Goal: Find specific page/section: Find specific page/section

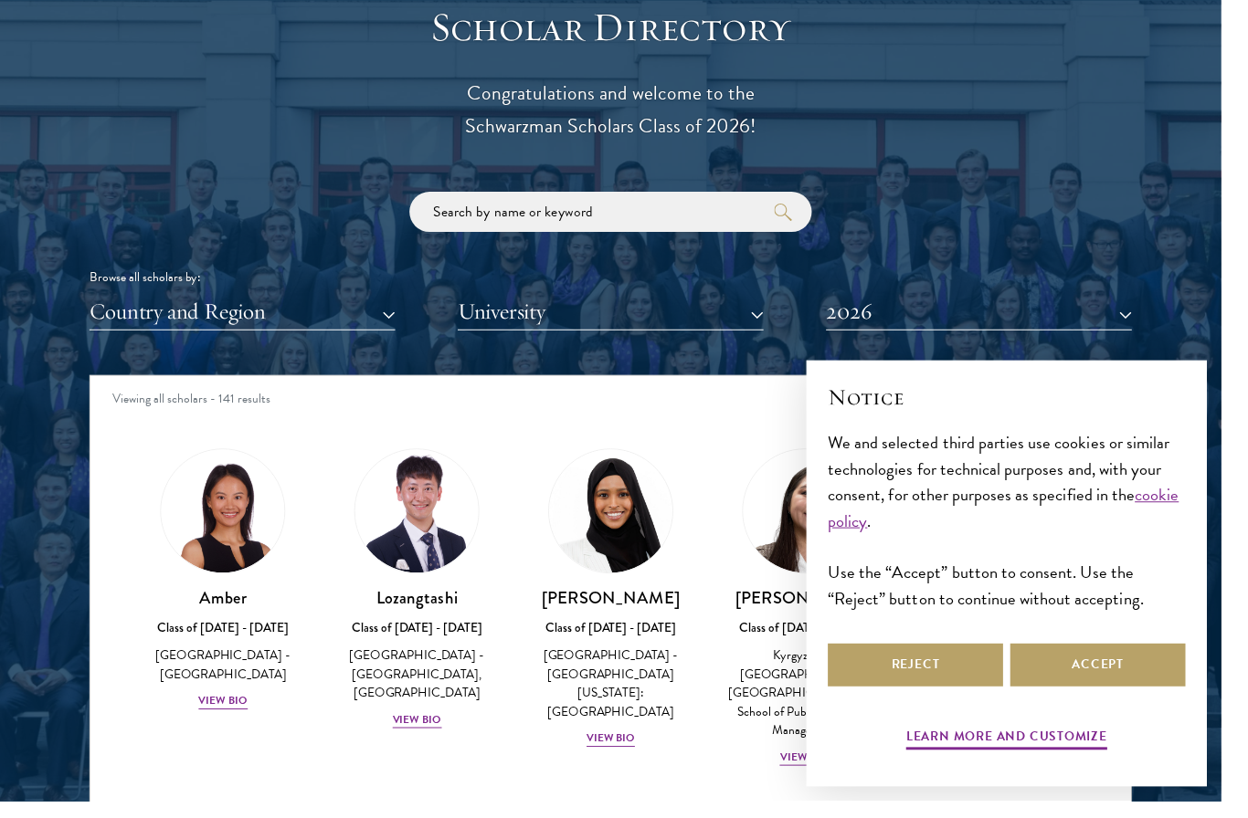
scroll to position [2071, 0]
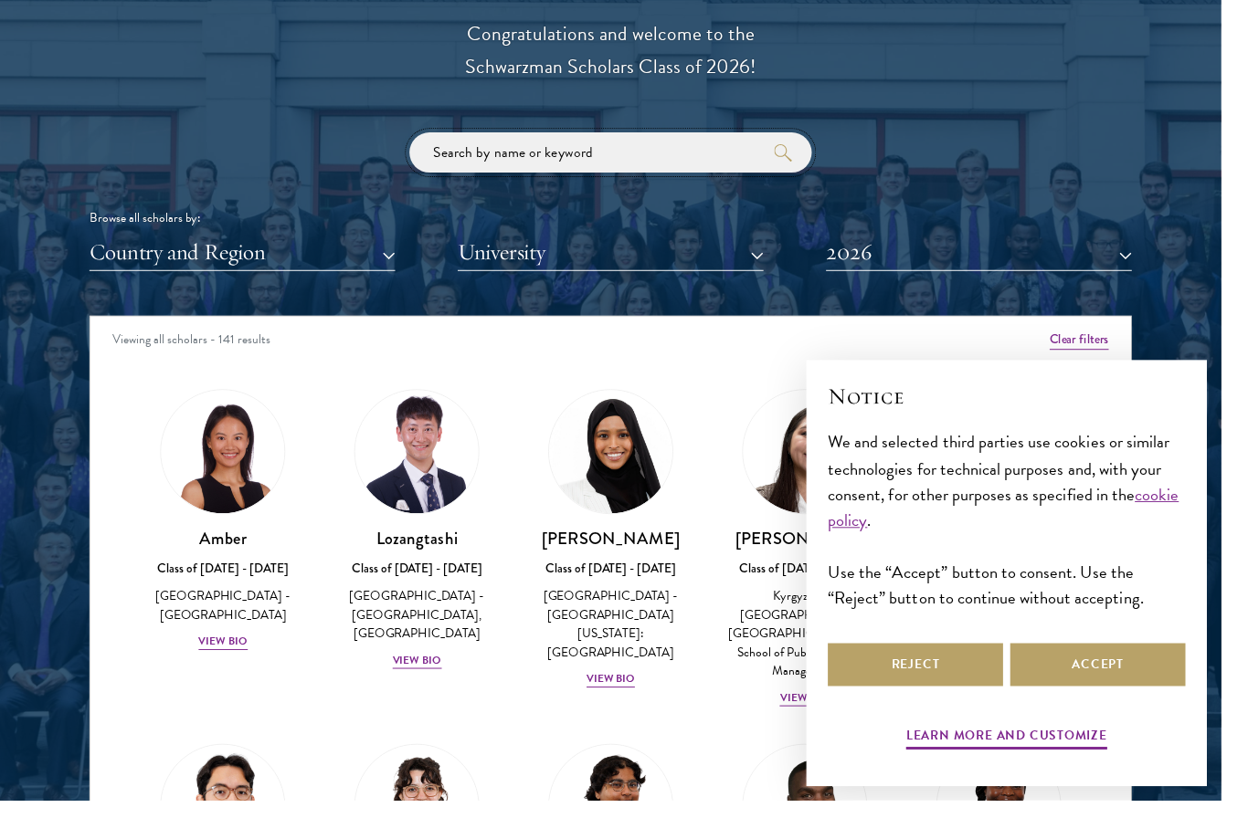
click at [714, 153] on input "search" at bounding box center [623, 155] width 411 height 41
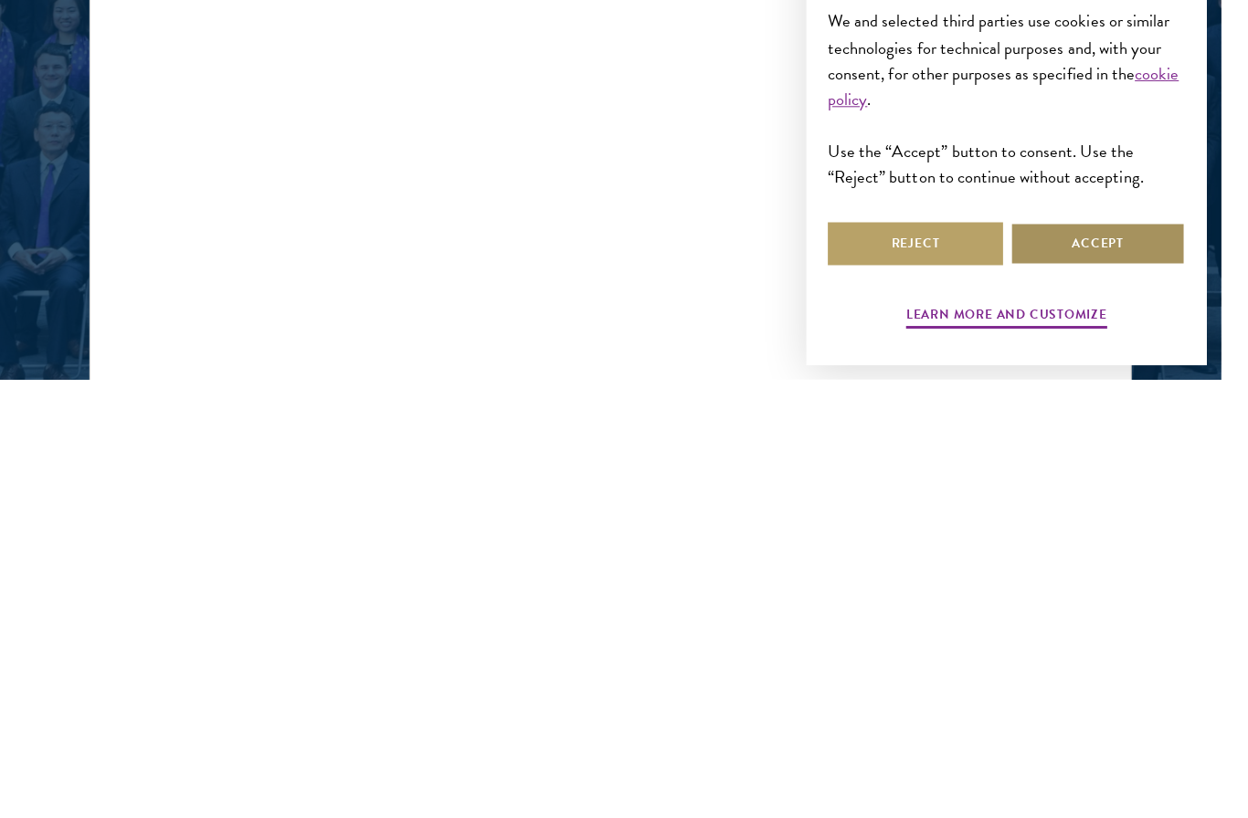
click at [1153, 658] on button "Accept" at bounding box center [1121, 680] width 179 height 44
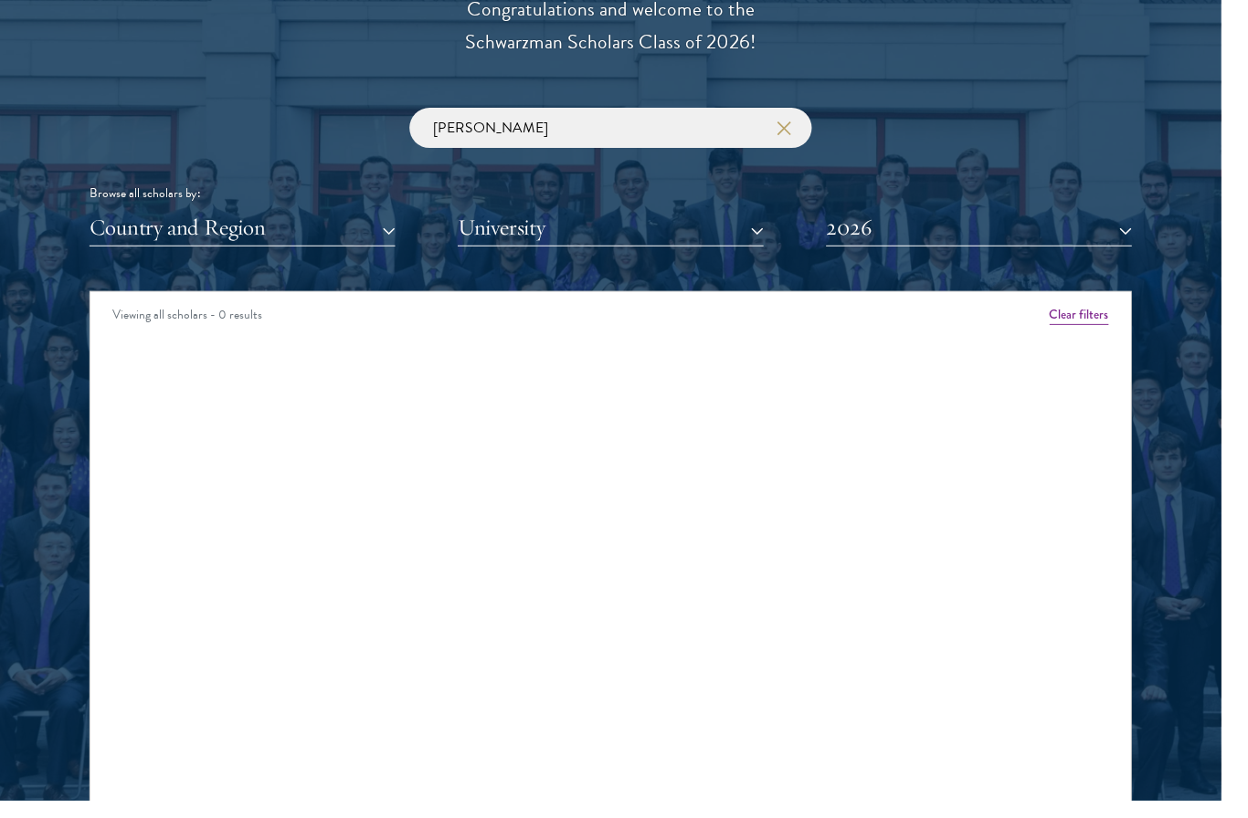
scroll to position [2096, 0]
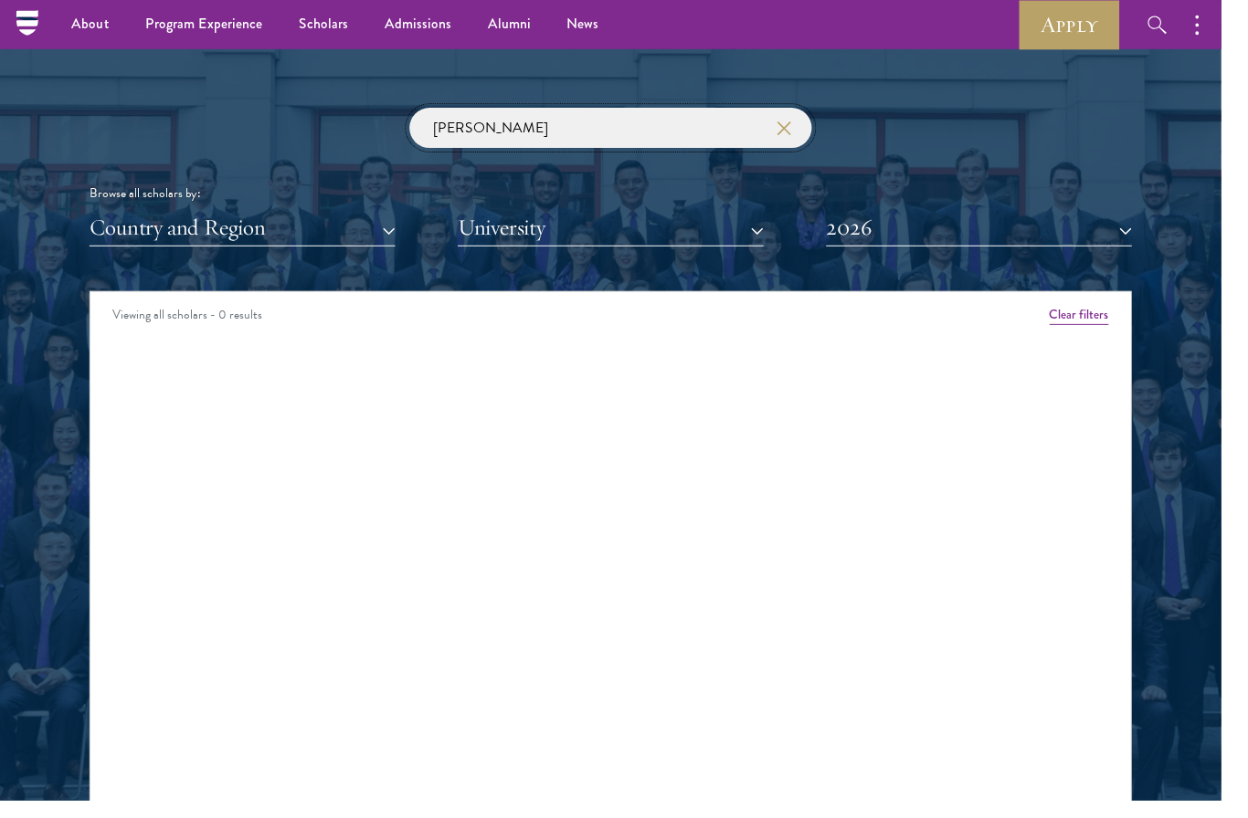
click at [702, 117] on input "[PERSON_NAME]" at bounding box center [623, 131] width 411 height 41
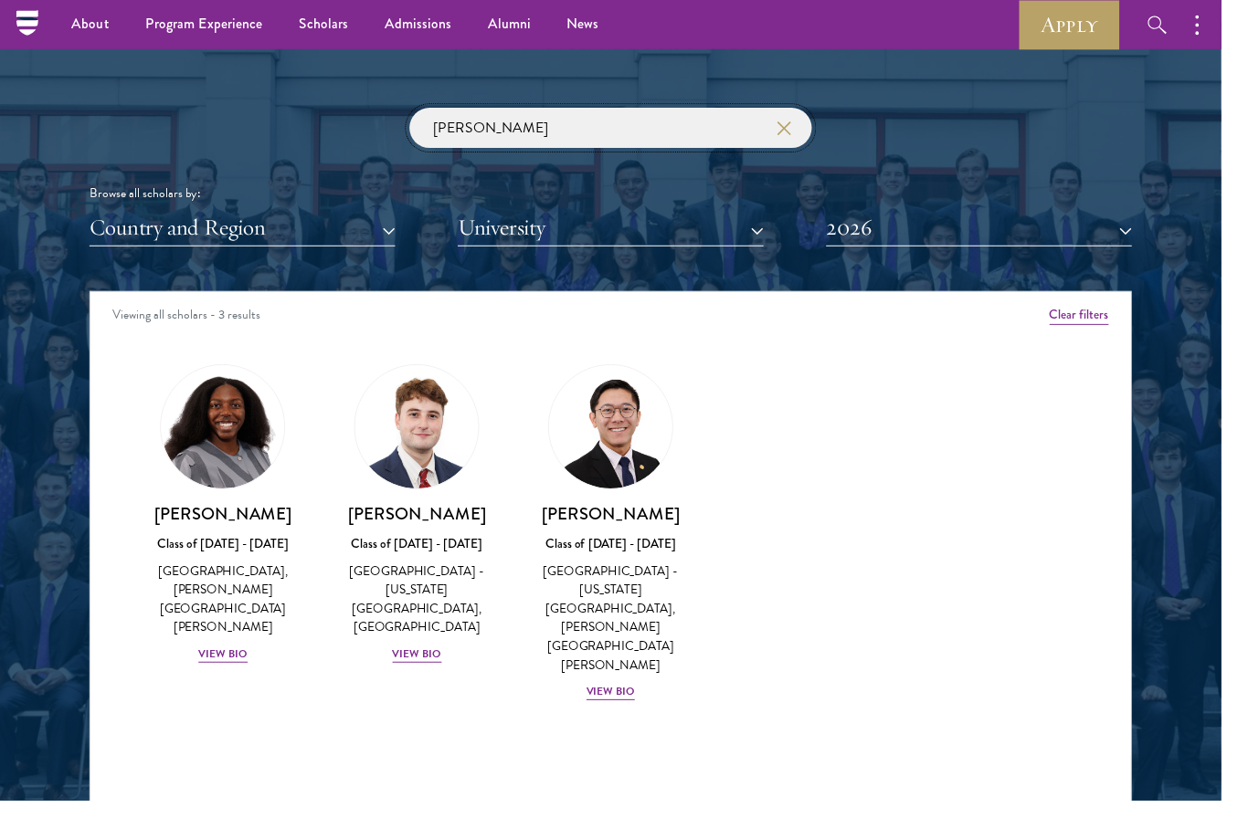
type input "[PERSON_NAME]"
click button "submit" at bounding box center [0, 0] width 0 height 0
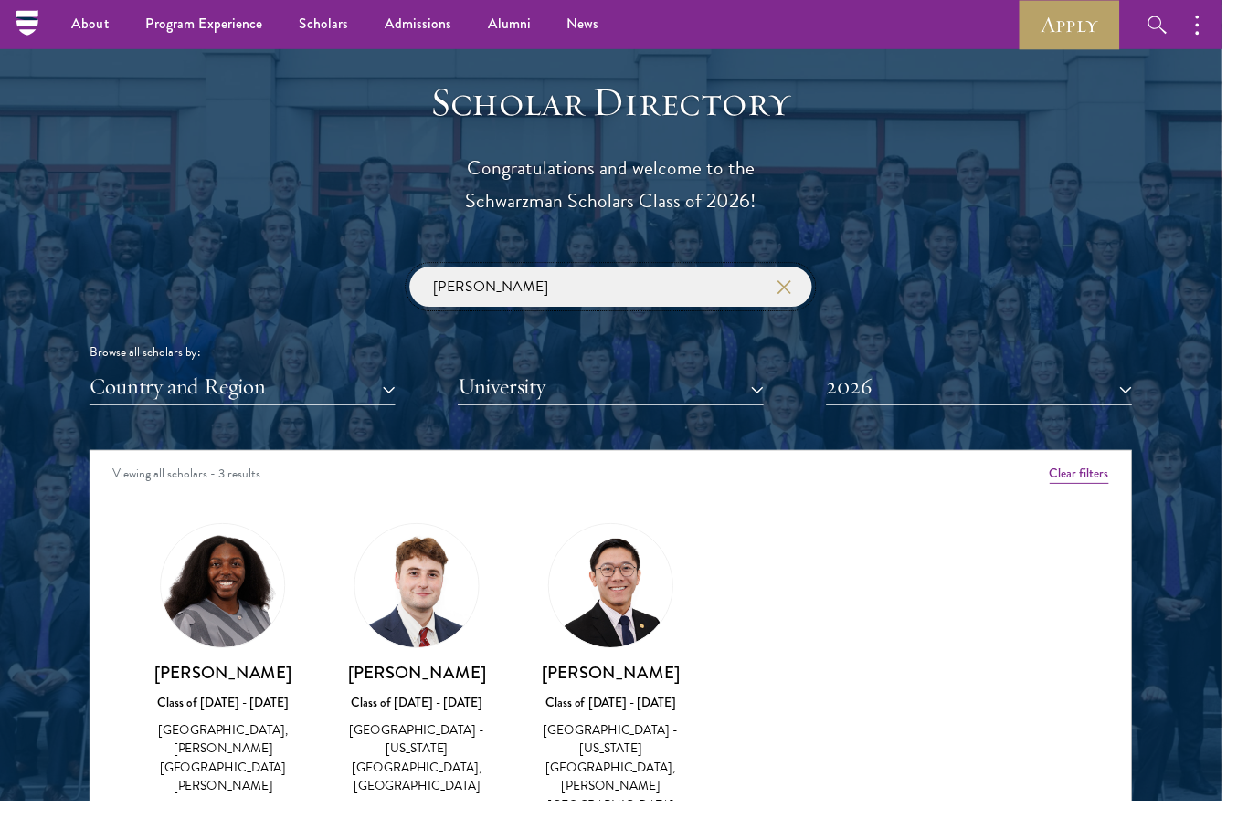
scroll to position [1758, 0]
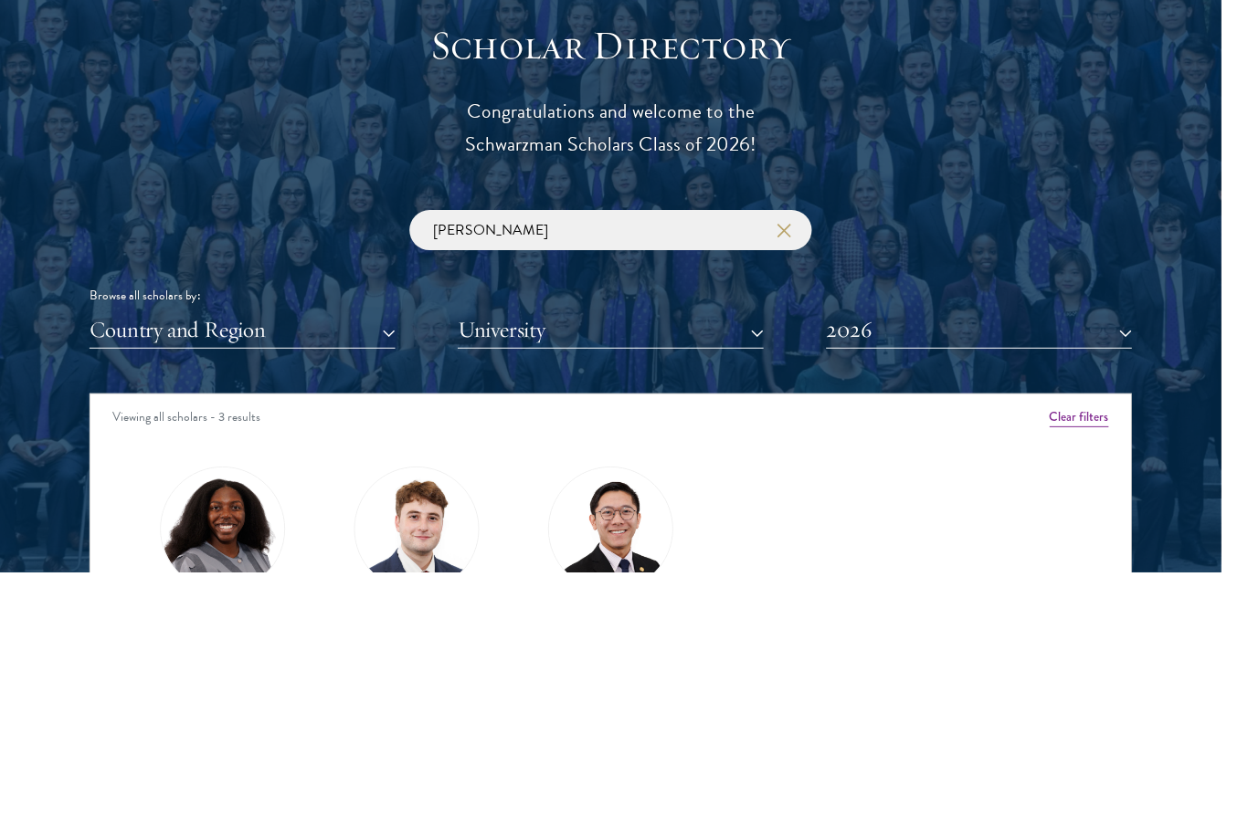
click at [1155, 553] on button "2026" at bounding box center [1000, 571] width 312 height 37
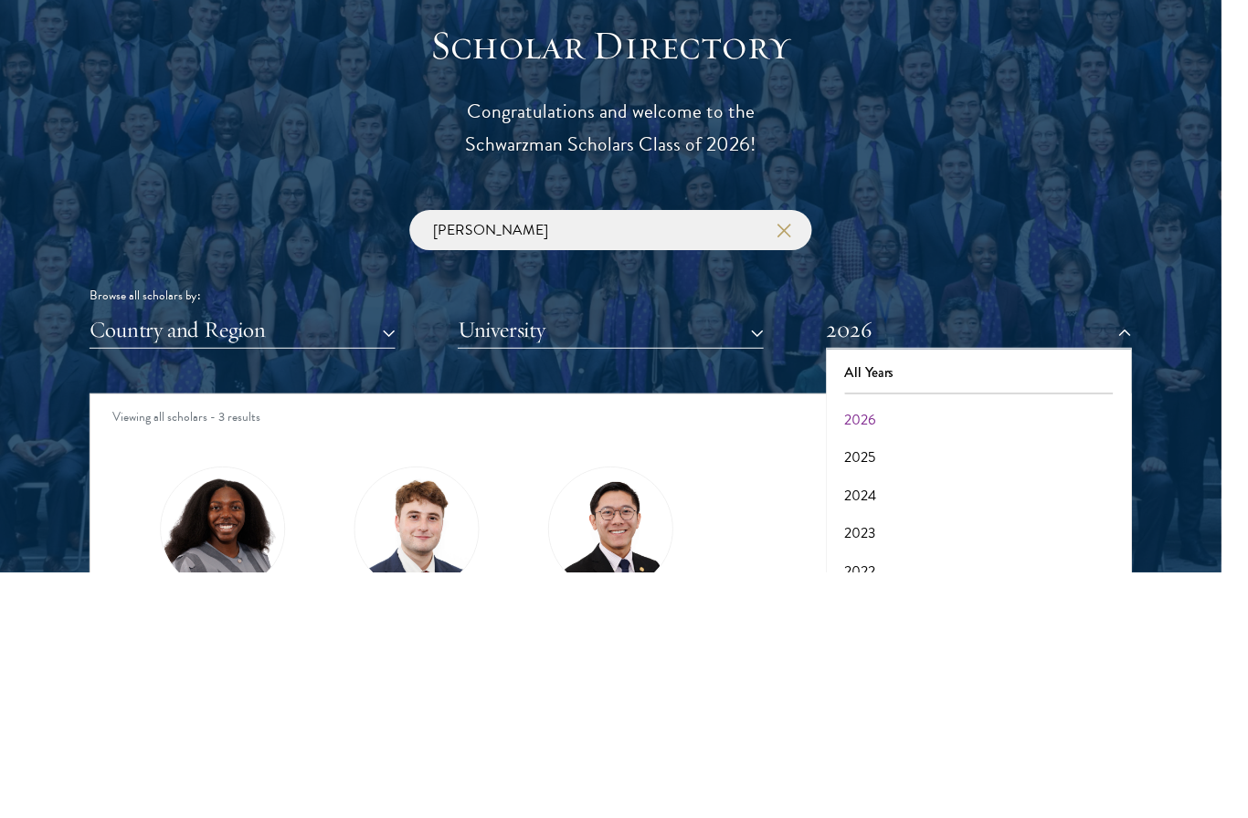
scroll to position [1992, 0]
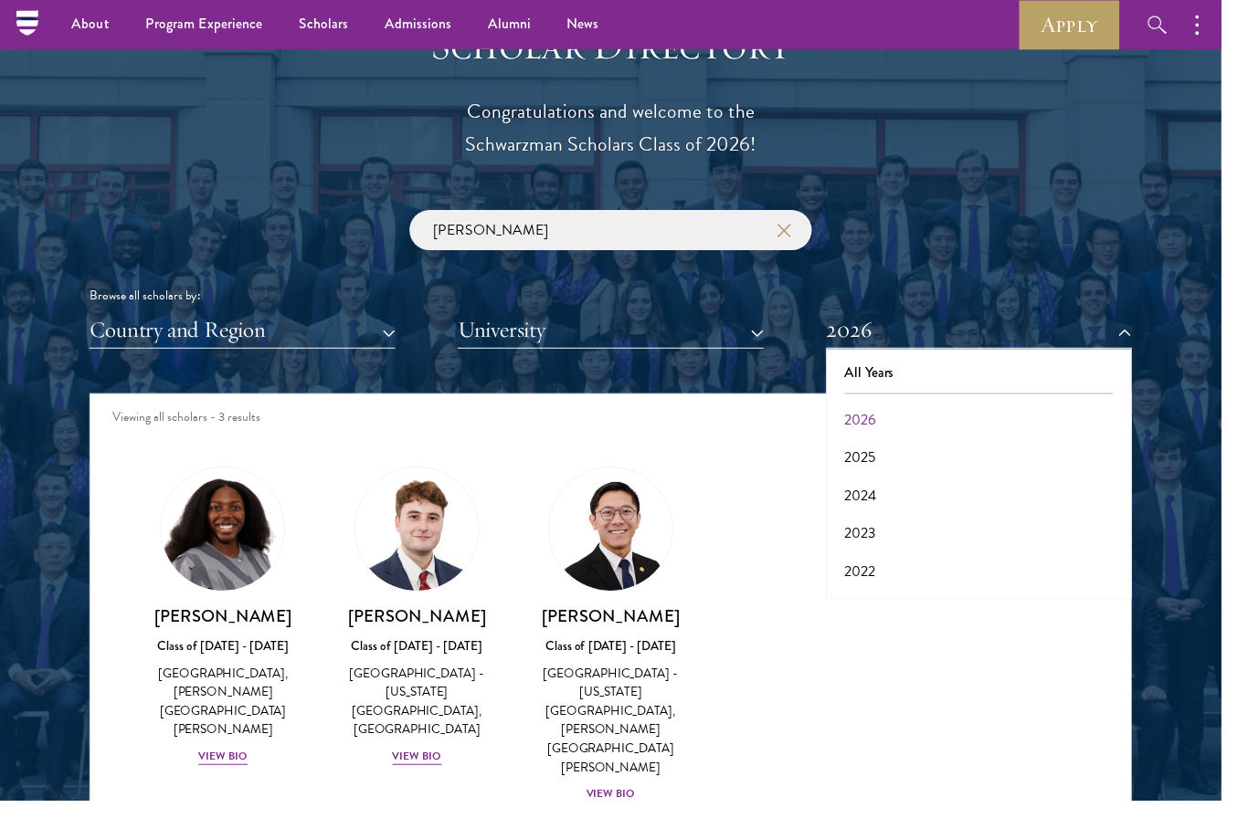
click at [894, 532] on button "2023" at bounding box center [999, 545] width 301 height 38
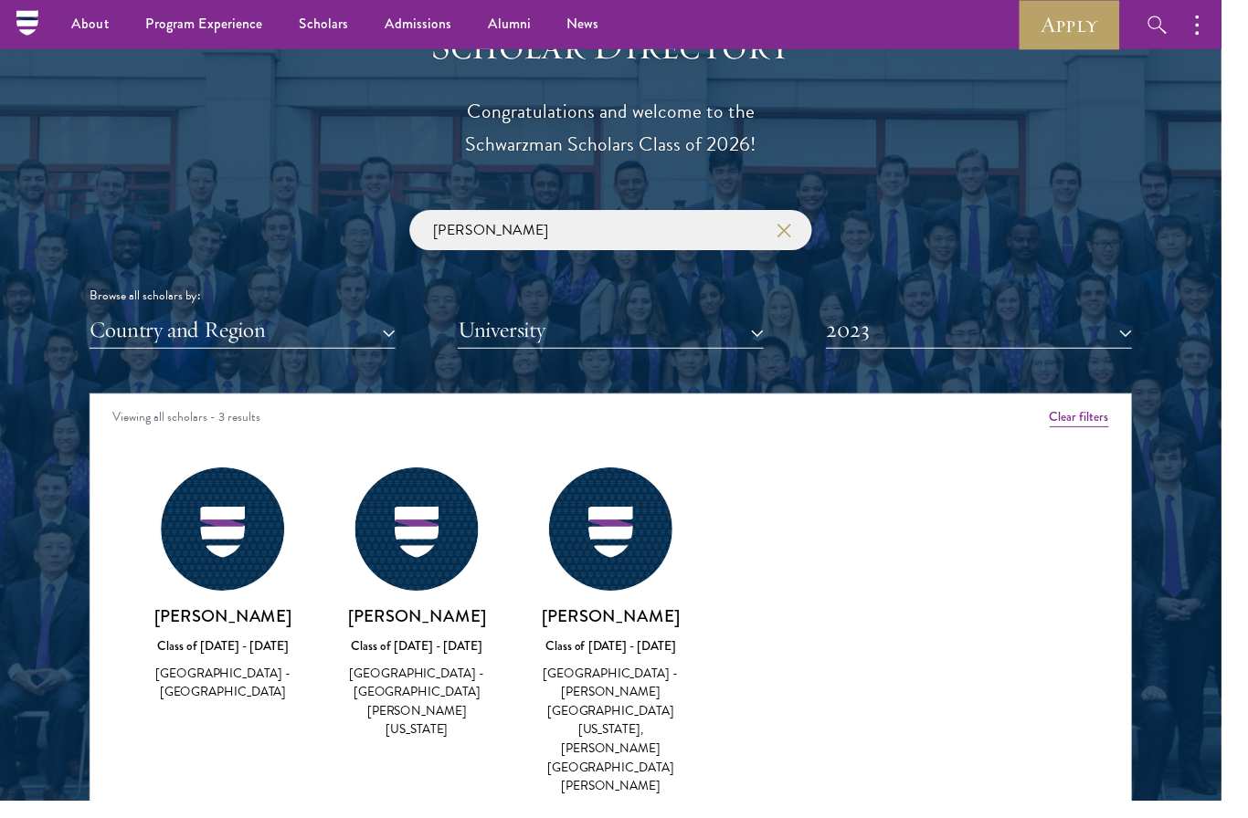
scroll to position [2069, 0]
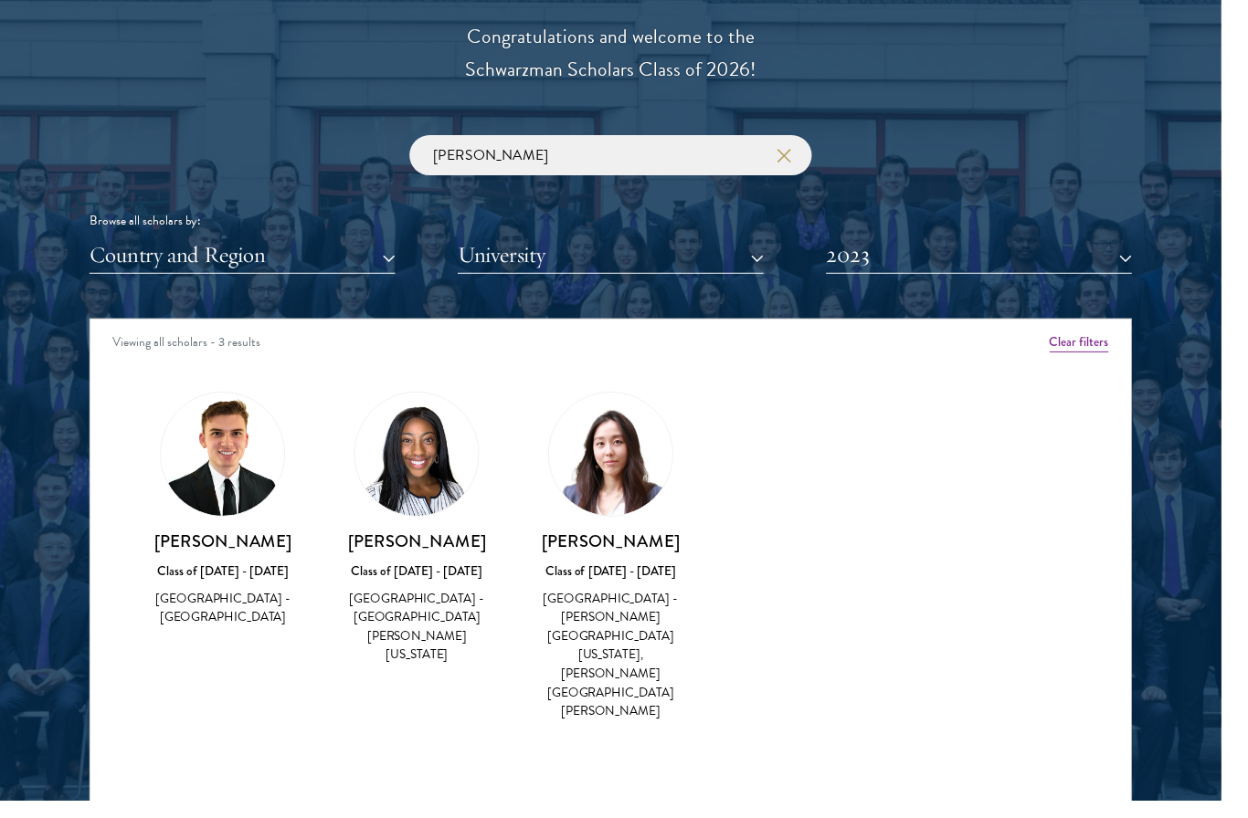
click at [200, 465] on img at bounding box center [227, 464] width 126 height 126
click at [239, 562] on div "[PERSON_NAME] Class of [DATE] - [DATE] [GEOGRAPHIC_DATA] - [GEOGRAPHIC_DATA]" at bounding box center [228, 592] width 162 height 100
click at [227, 546] on h3 "[PERSON_NAME]" at bounding box center [228, 553] width 162 height 23
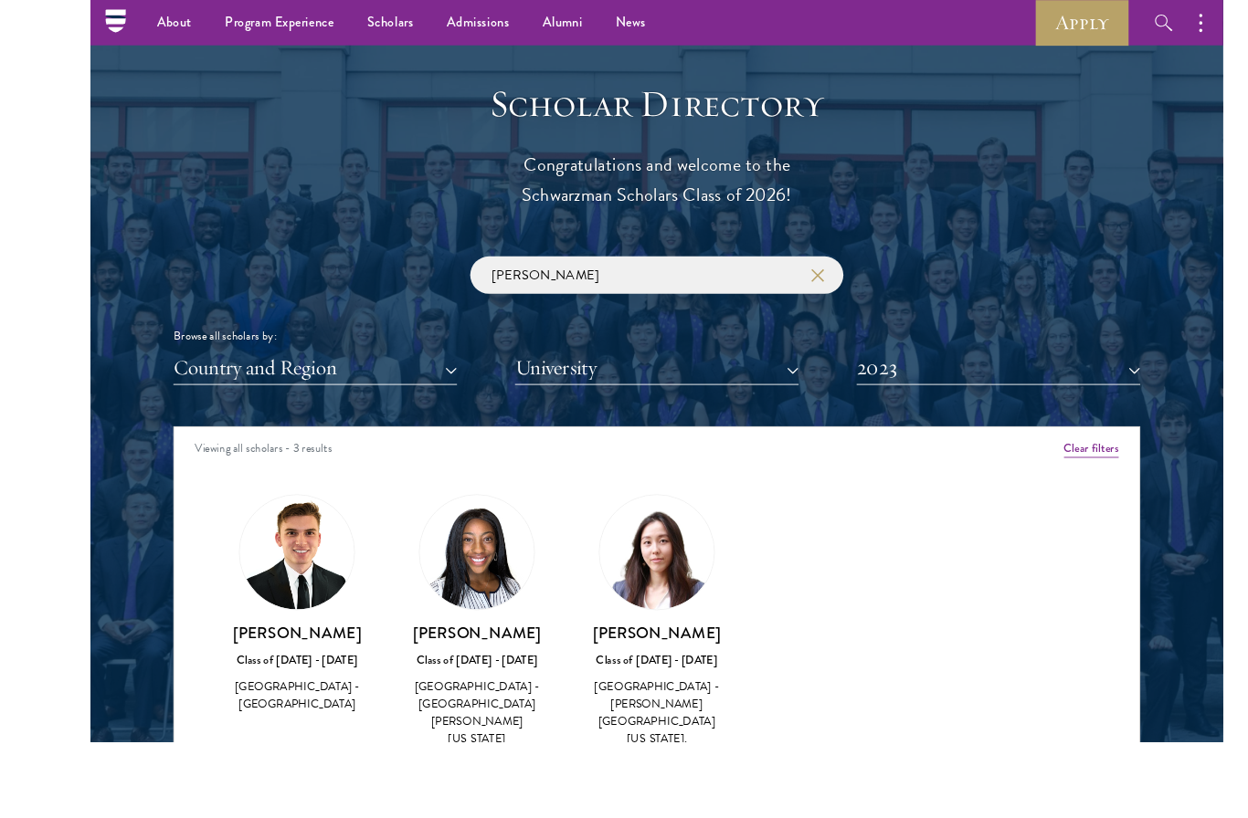
scroll to position [2139, 0]
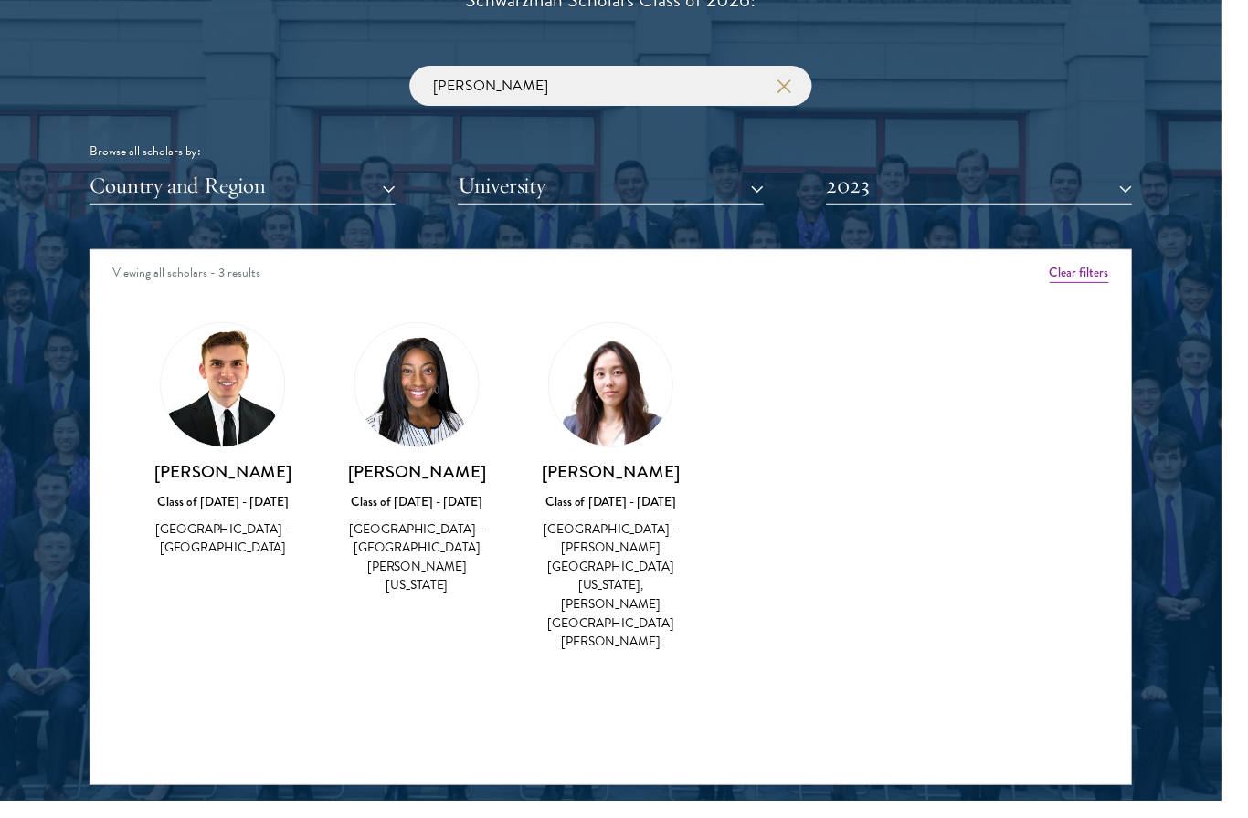
click at [171, 264] on div "Viewing all scholars - 3 results" at bounding box center [623, 281] width 1063 height 51
click at [232, 256] on div "Viewing all scholars - 3 results" at bounding box center [623, 281] width 1063 height 51
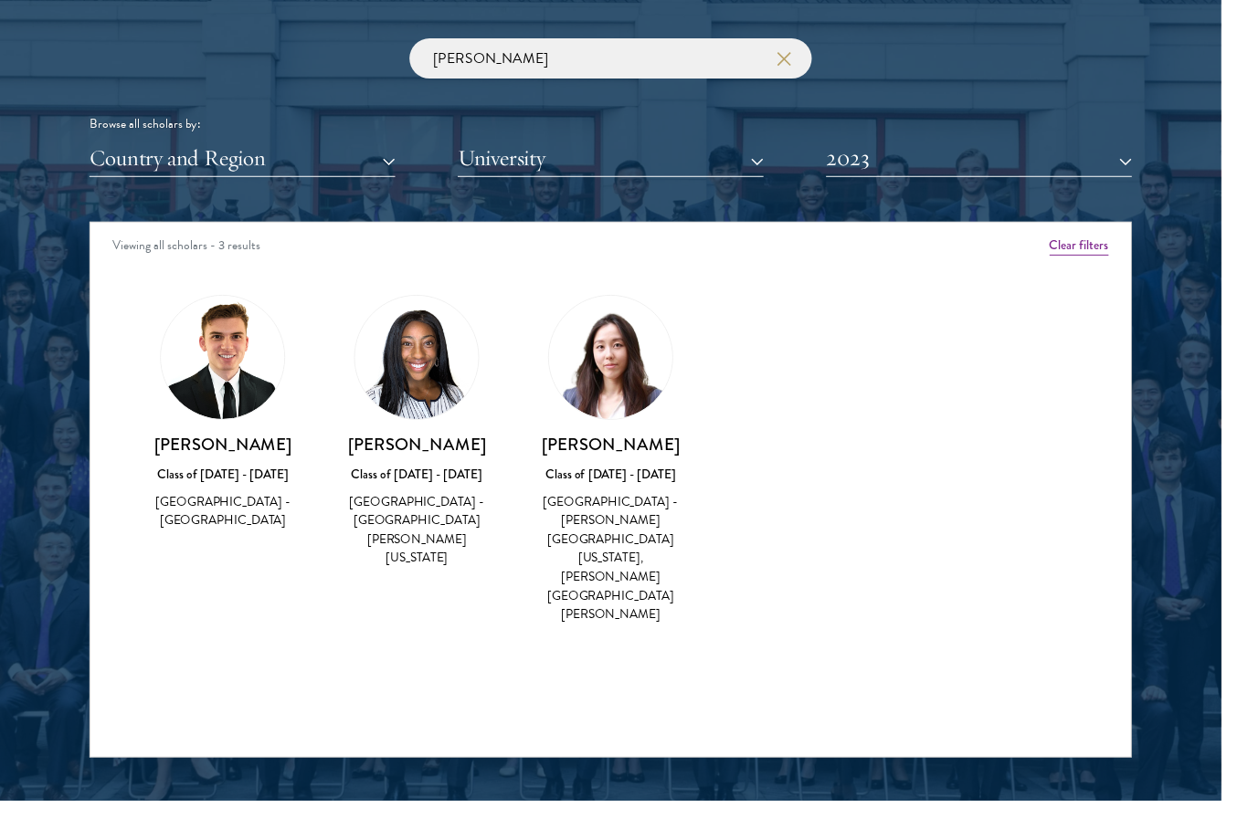
scroll to position [2169, 0]
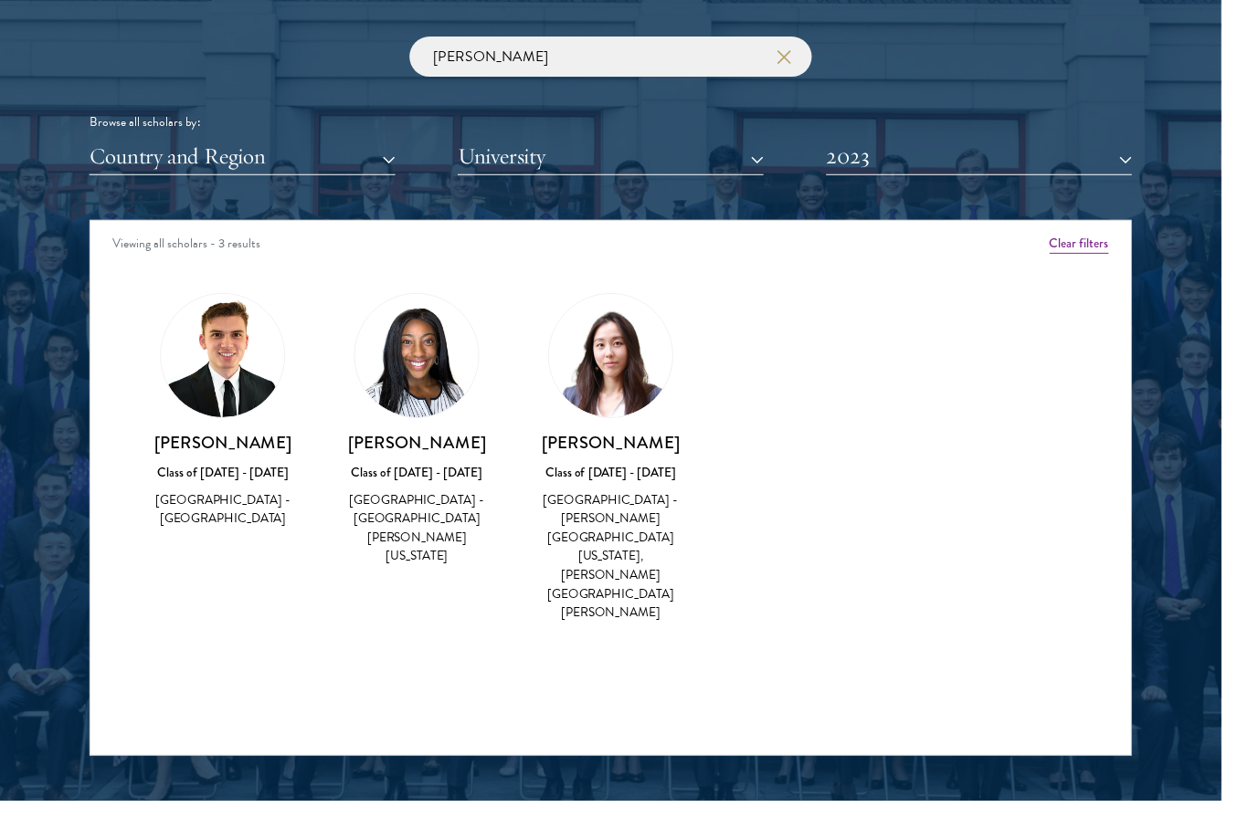
click at [218, 478] on div "Class of [DATE] - [DATE]" at bounding box center [228, 482] width 162 height 19
click at [208, 514] on div "[GEOGRAPHIC_DATA] - [GEOGRAPHIC_DATA]" at bounding box center [228, 520] width 162 height 38
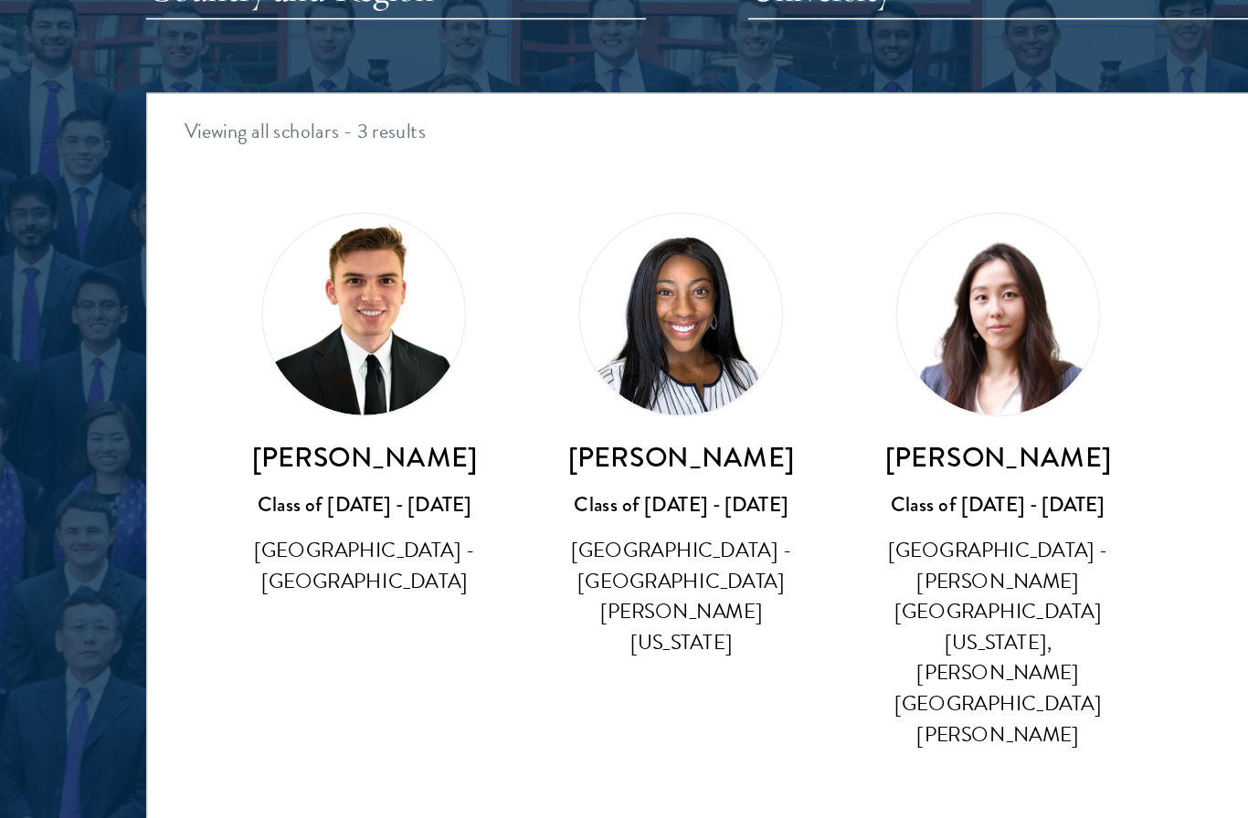
scroll to position [2247, 0]
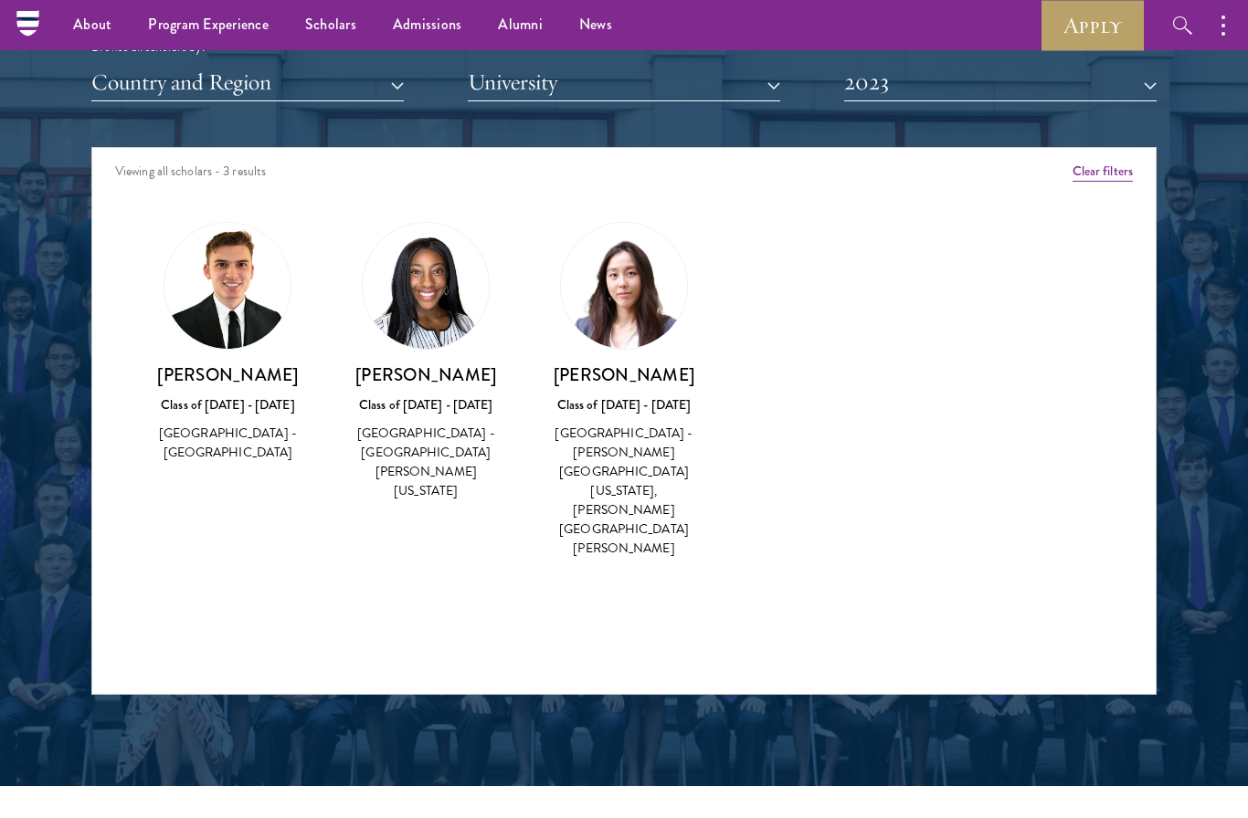
click at [1116, 162] on button "Clear filters" at bounding box center [1102, 172] width 60 height 20
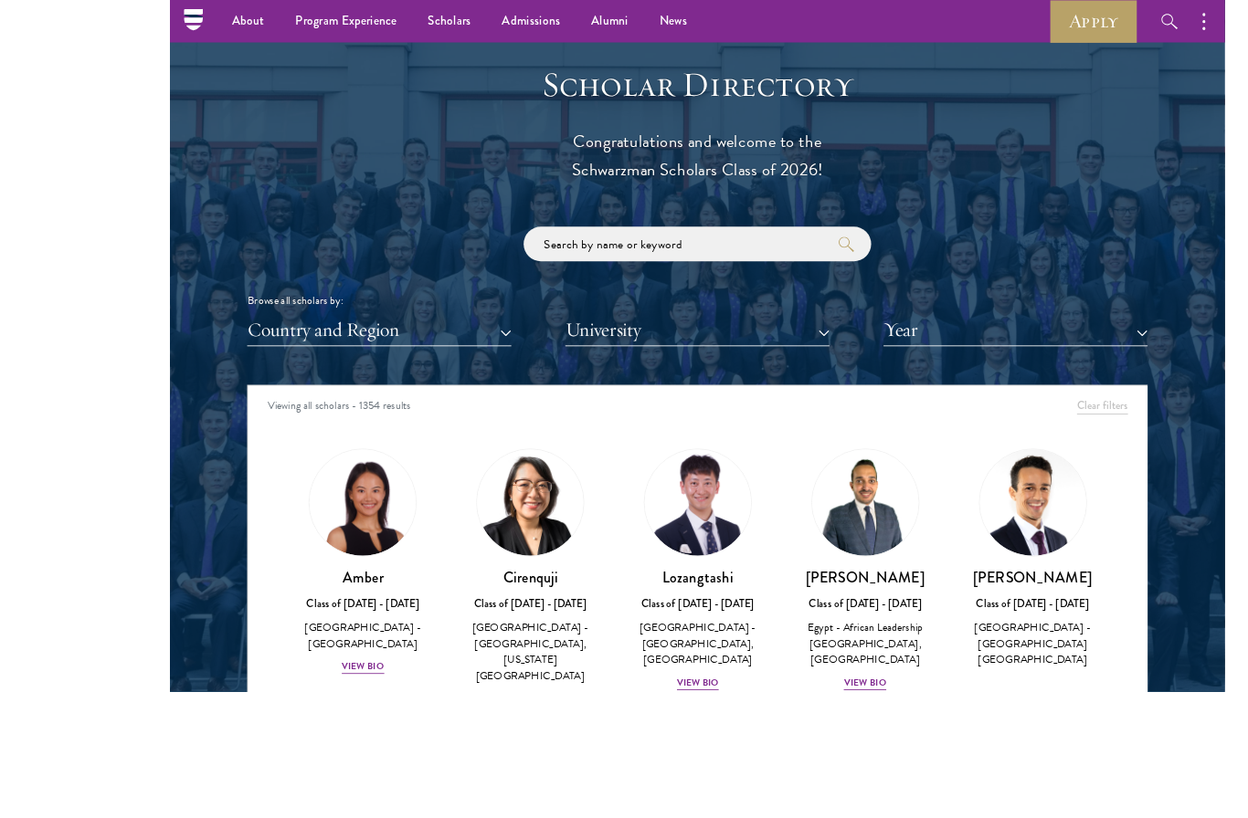
scroll to position [2062, 0]
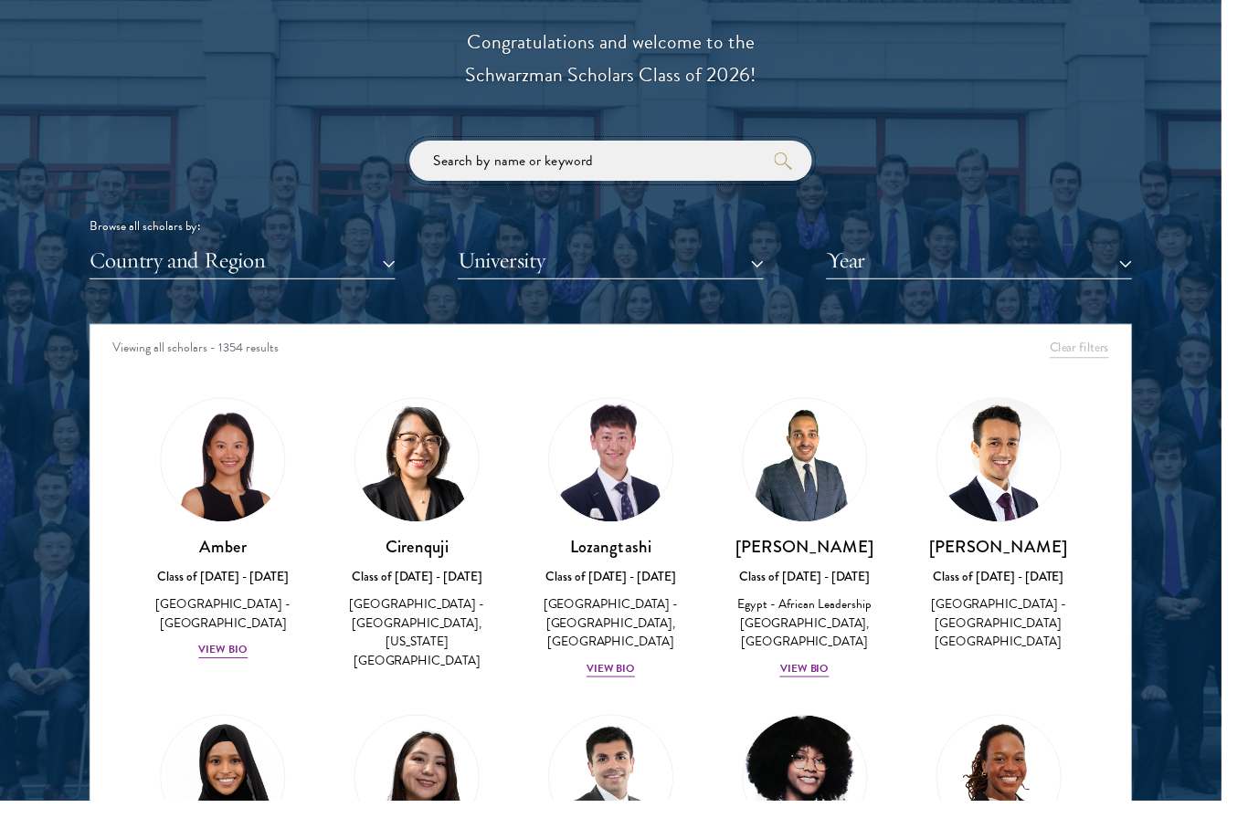
click at [711, 157] on input "search" at bounding box center [623, 164] width 411 height 41
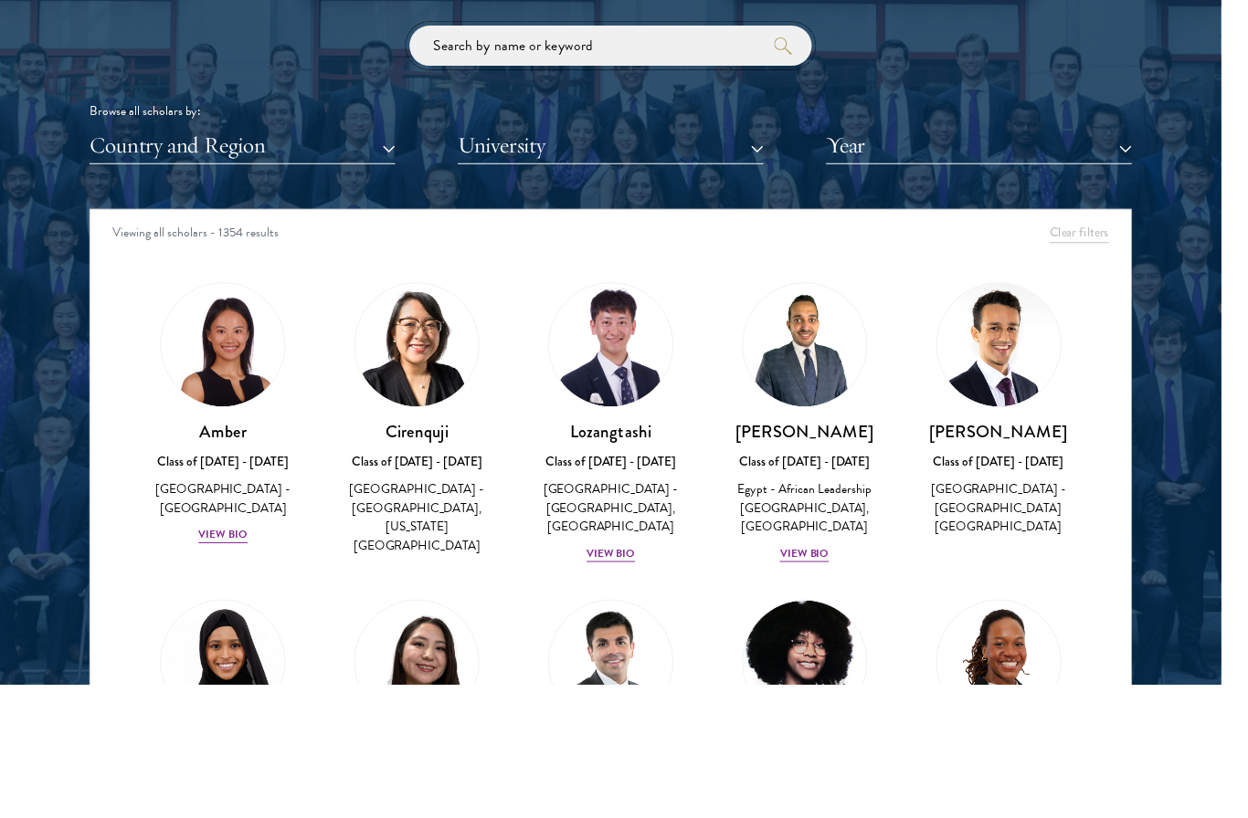
scroll to position [68, 0]
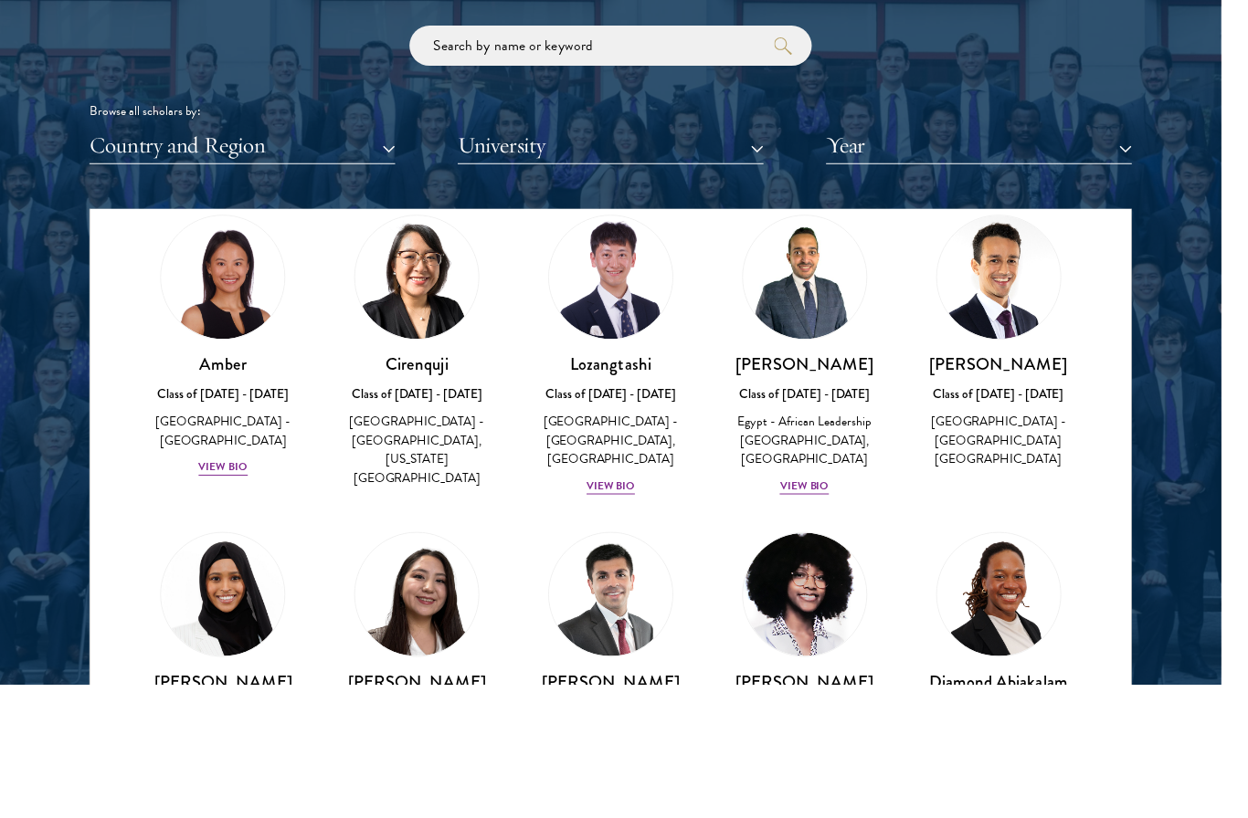
click at [1031, 479] on div "[PERSON_NAME] Class of [DATE] - [DATE] [GEOGRAPHIC_DATA] - [GEOGRAPHIC_DATA] [G…" at bounding box center [1020, 539] width 162 height 120
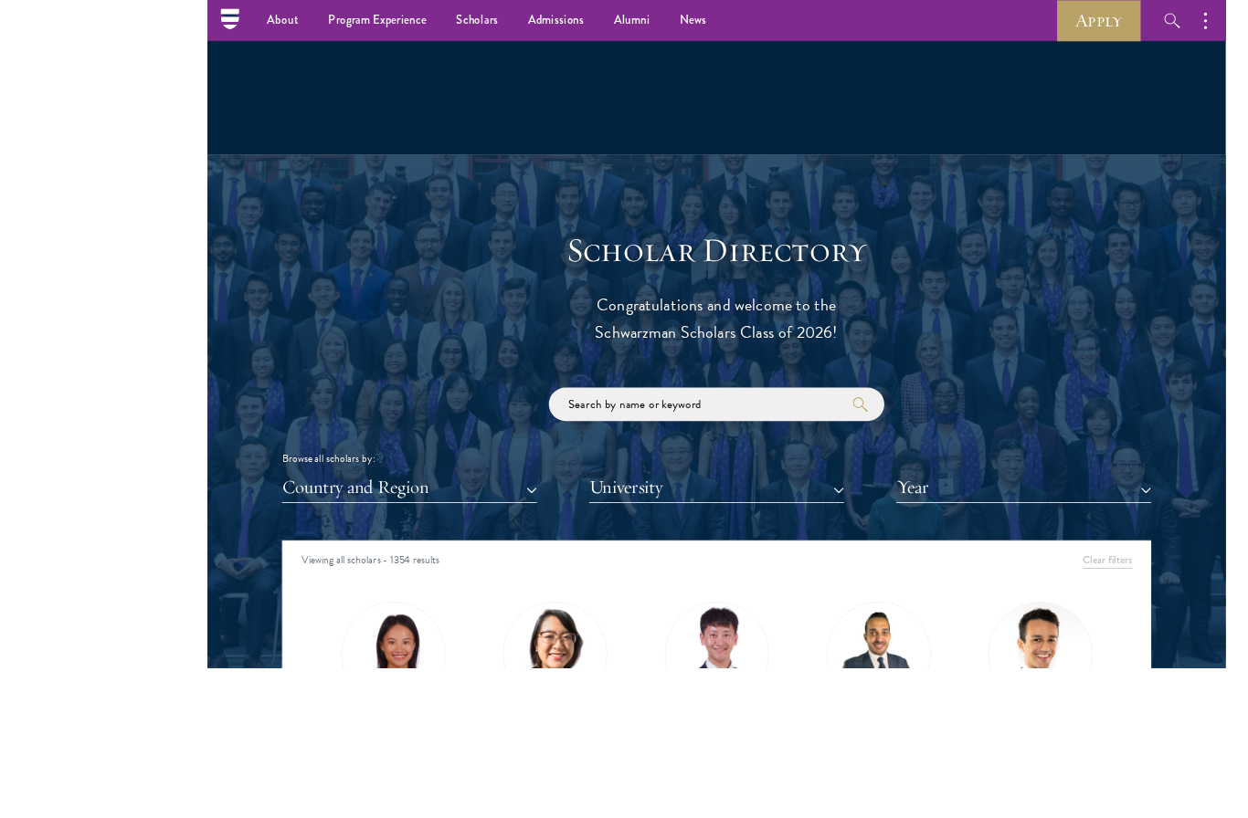
scroll to position [2073, 0]
